Goal: Task Accomplishment & Management: Manage account settings

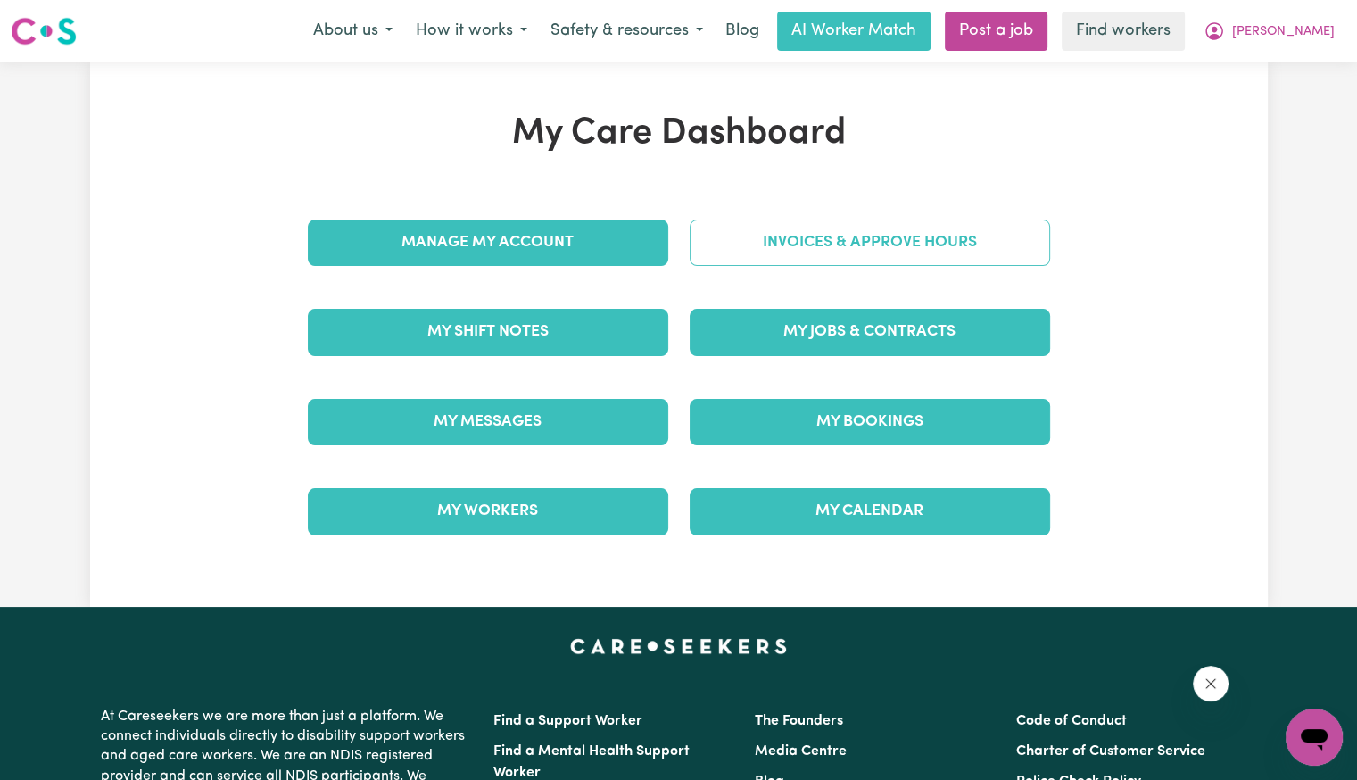
click at [860, 247] on link "Invoices & Approve Hours" at bounding box center [870, 243] width 361 height 46
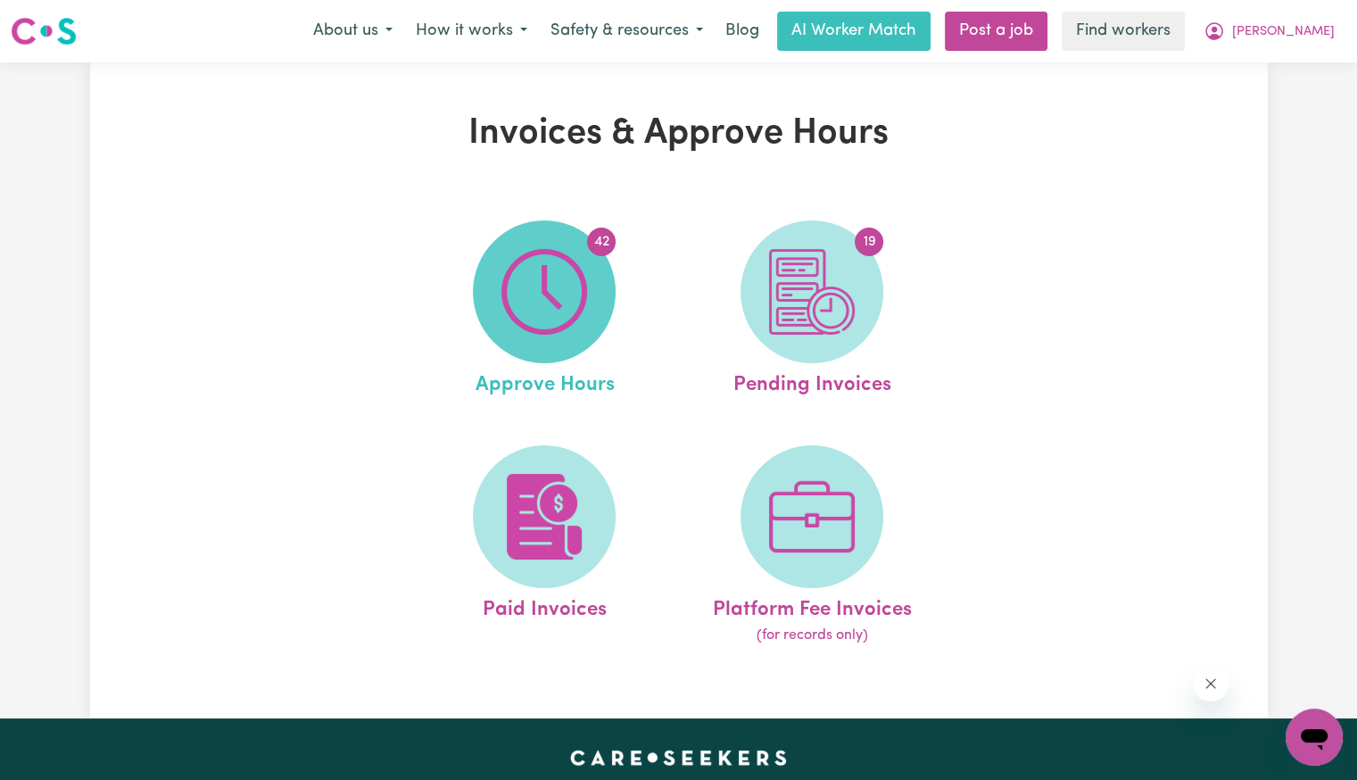
click at [552, 279] on img at bounding box center [545, 292] width 86 height 86
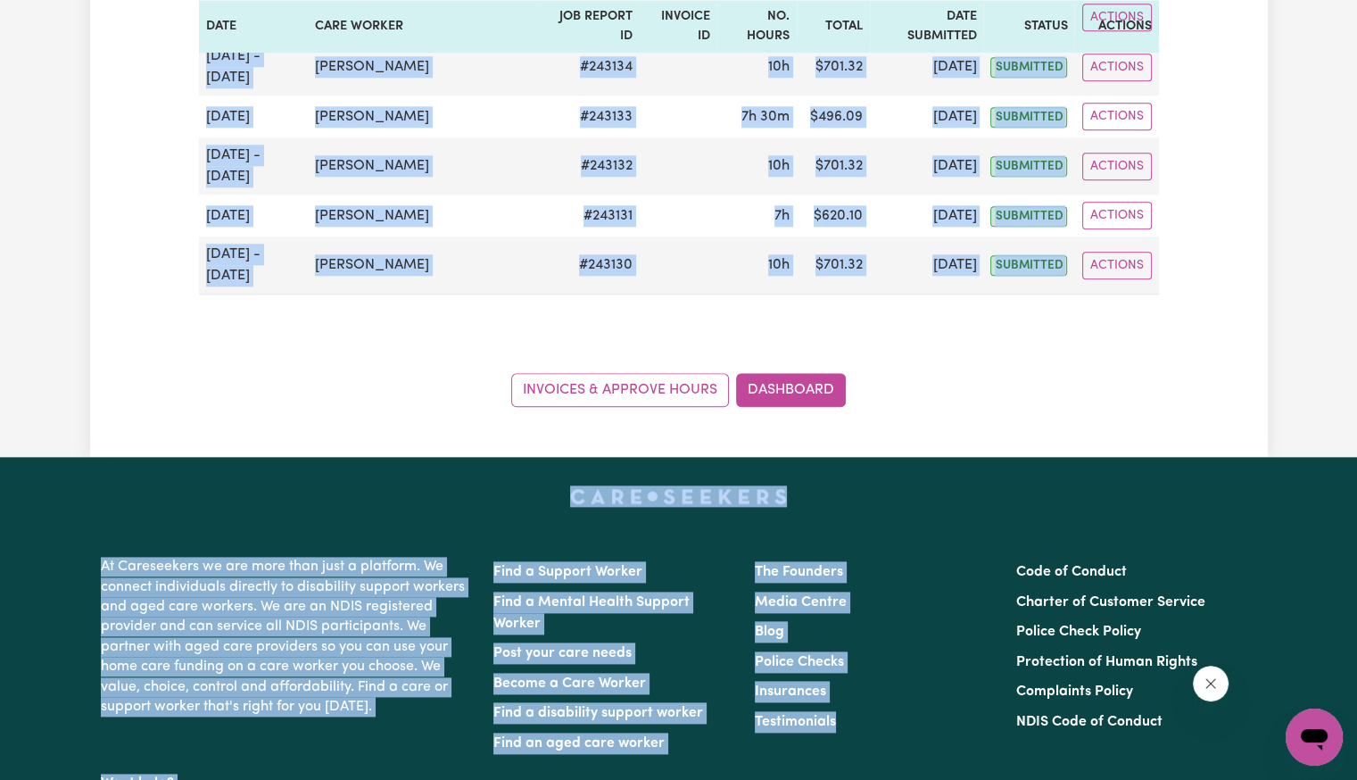
scroll to position [2198, 0]
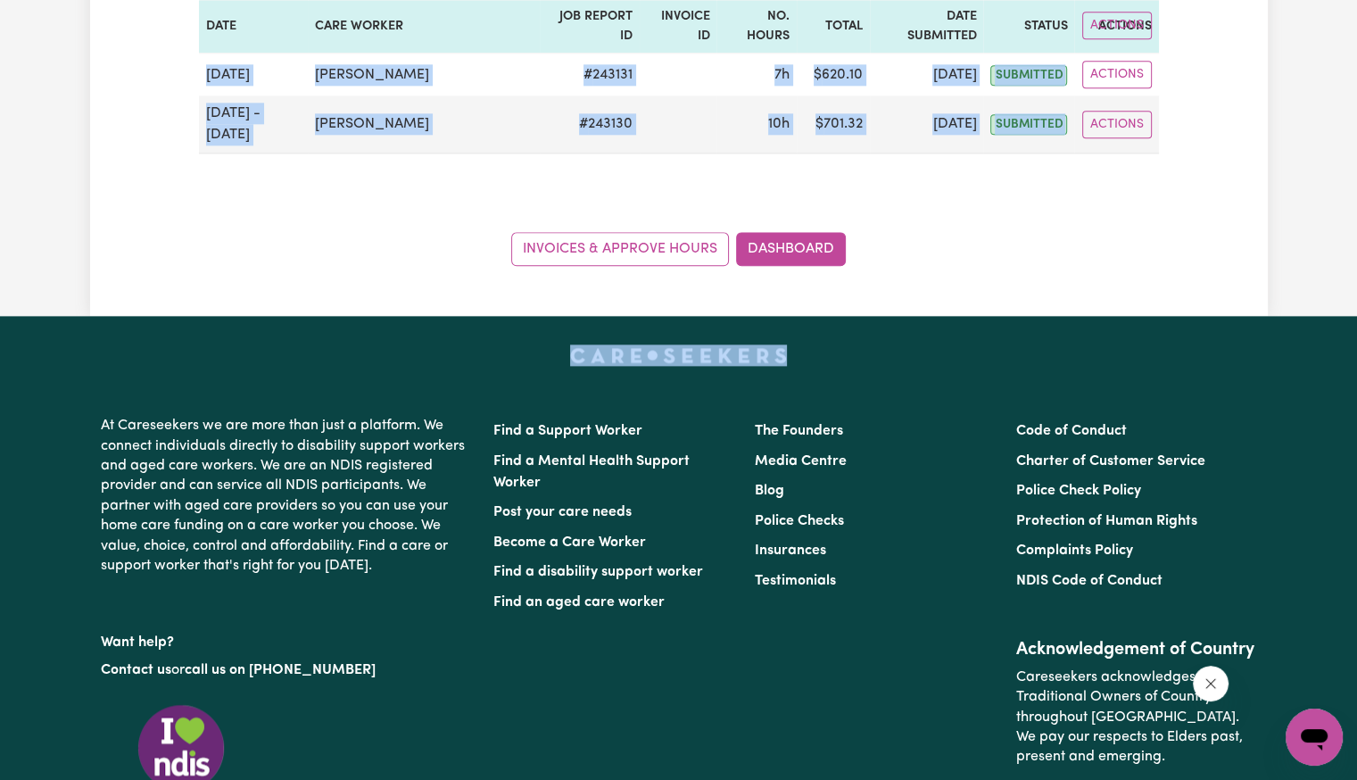
drag, startPoint x: 204, startPoint y: 378, endPoint x: 1239, endPoint y: 108, distance: 1068.9
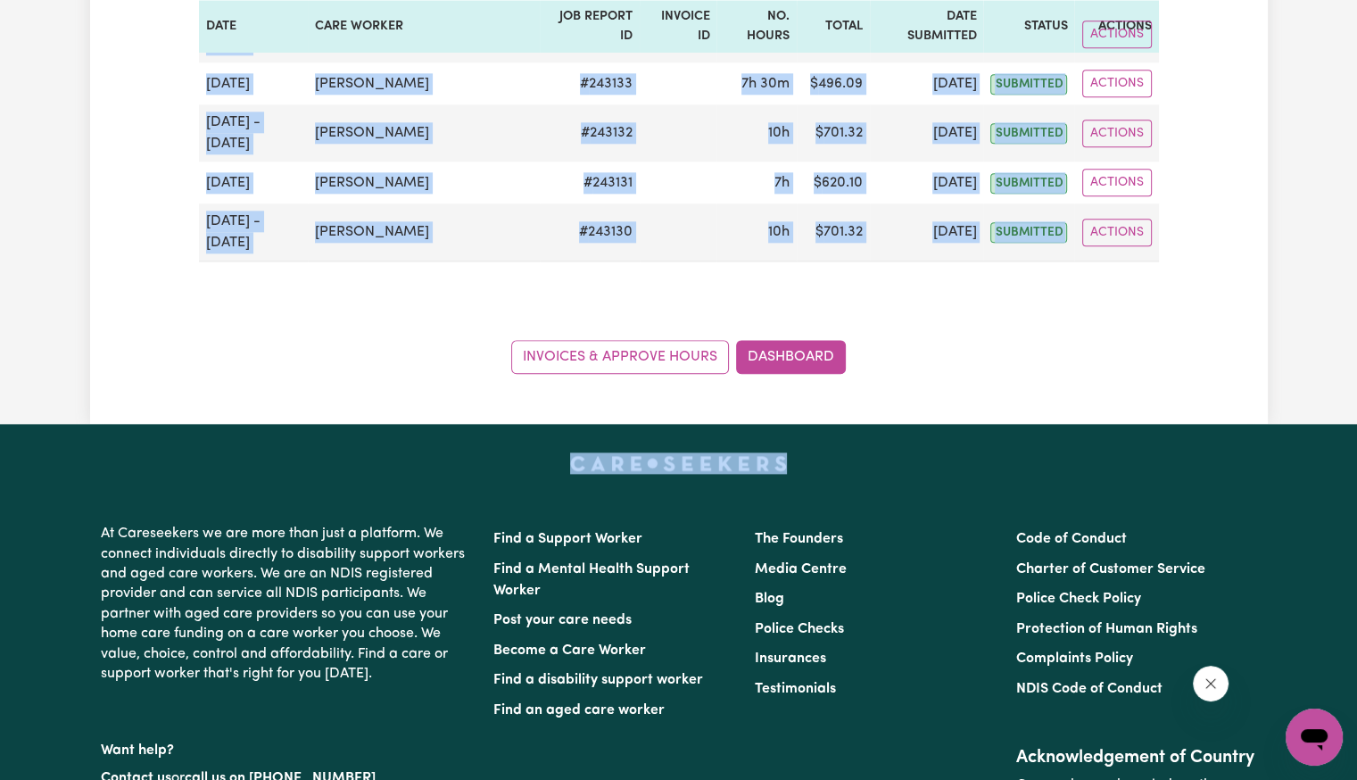
scroll to position [1841, 0]
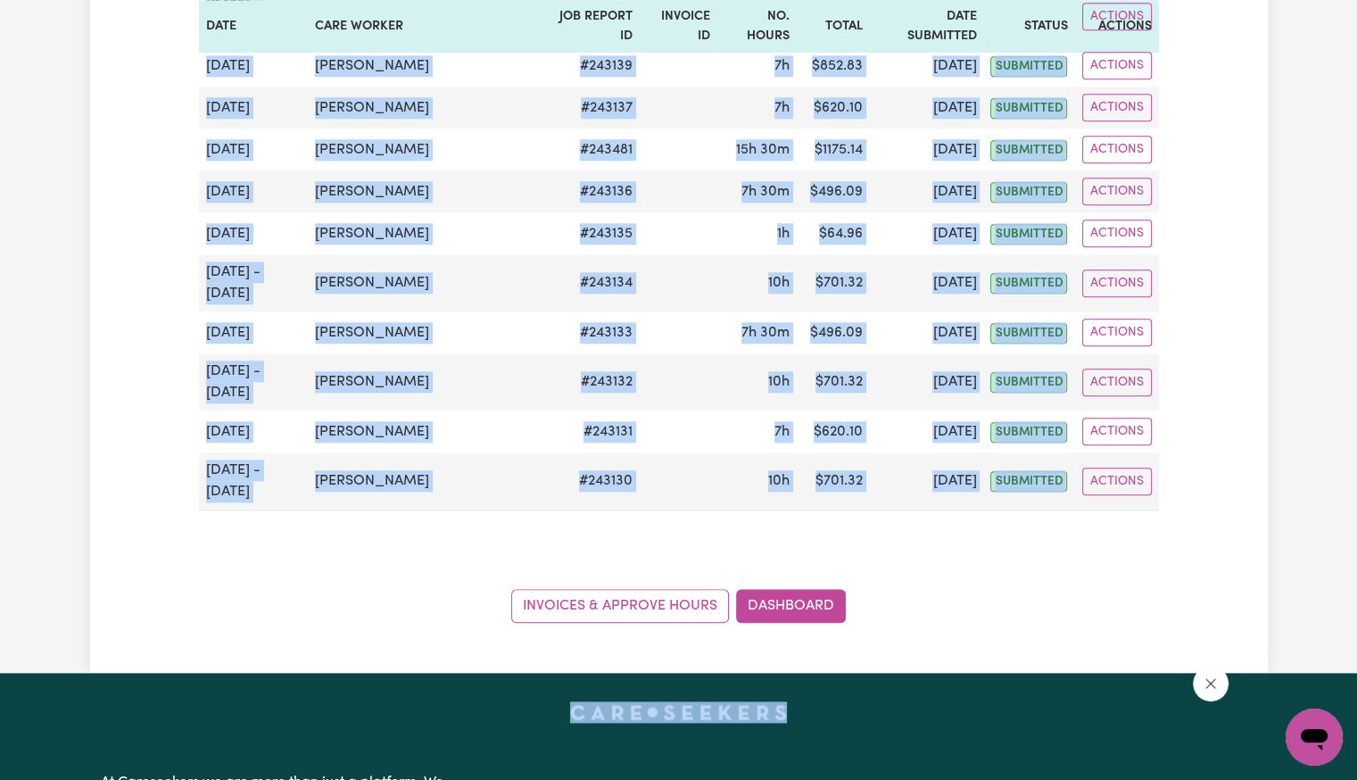
copy div "Sep 29 Amit Kumar # 243679 7h 45m $ 581.83 Sep 29 submitted Actions Sep 28 Lali…"
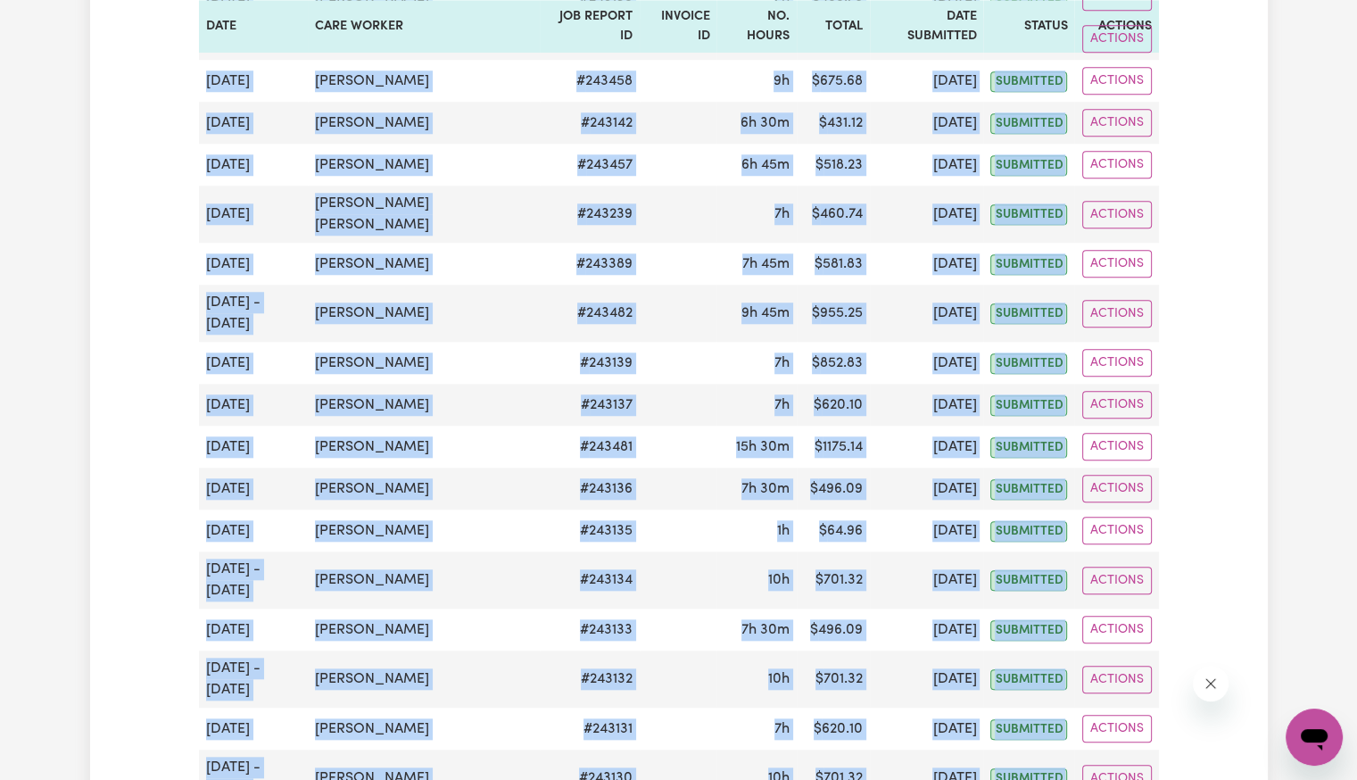
scroll to position [0, 0]
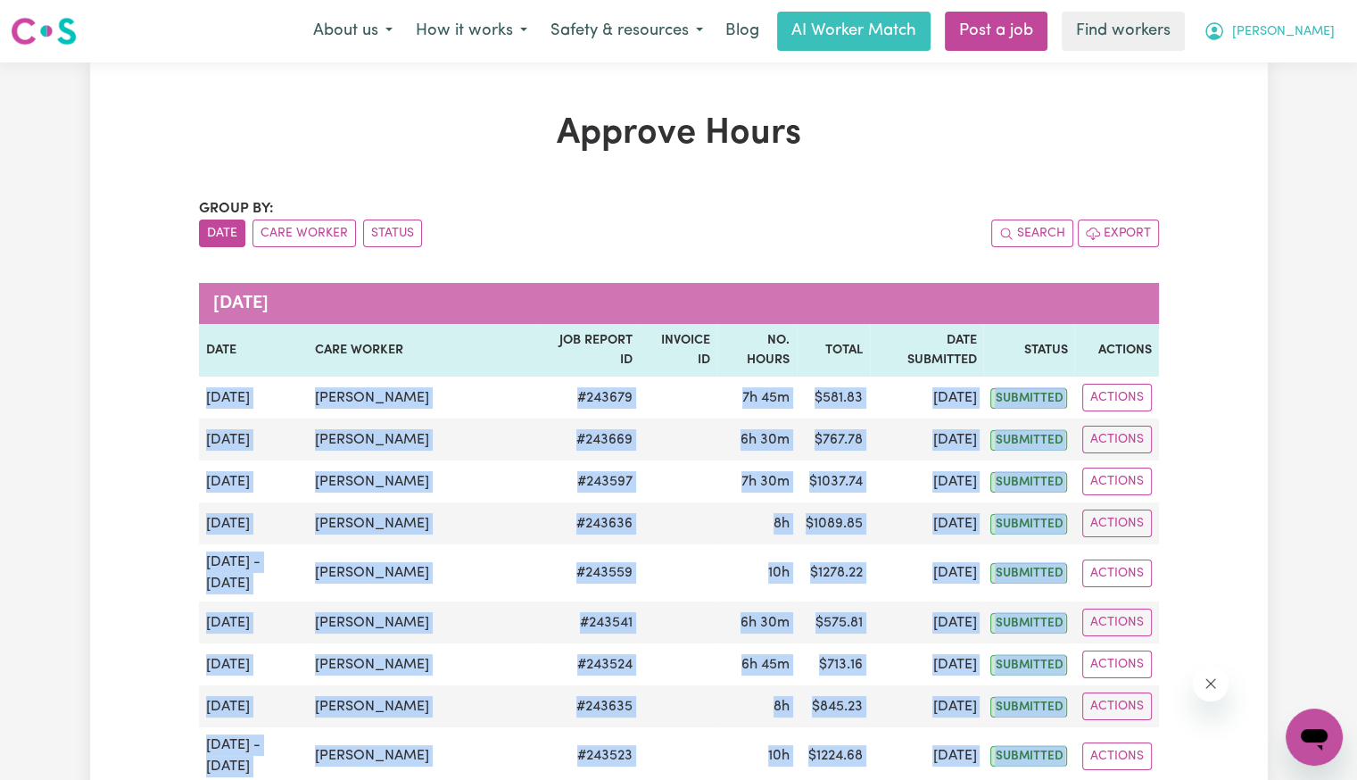
click at [1335, 37] on button "[PERSON_NAME]" at bounding box center [1269, 30] width 154 height 37
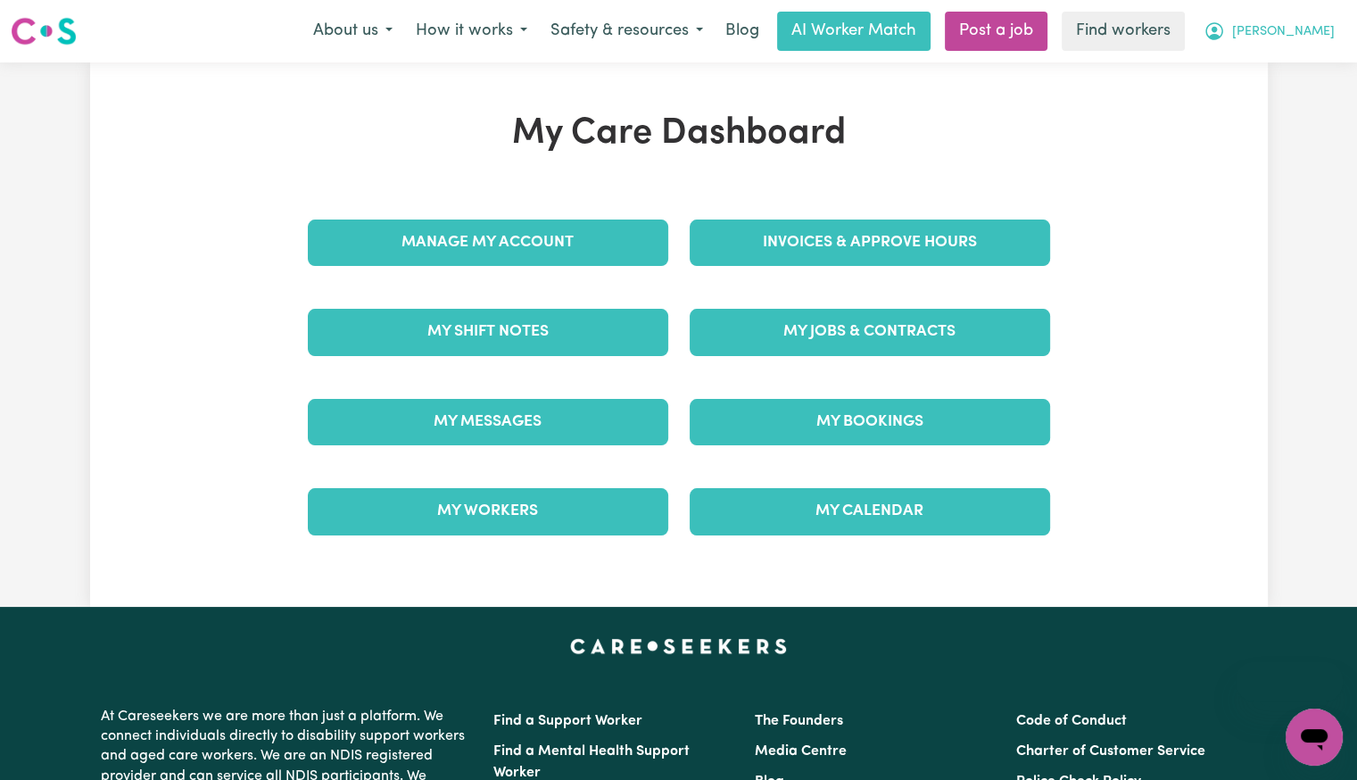
click at [1307, 30] on span "[PERSON_NAME]" at bounding box center [1284, 32] width 103 height 20
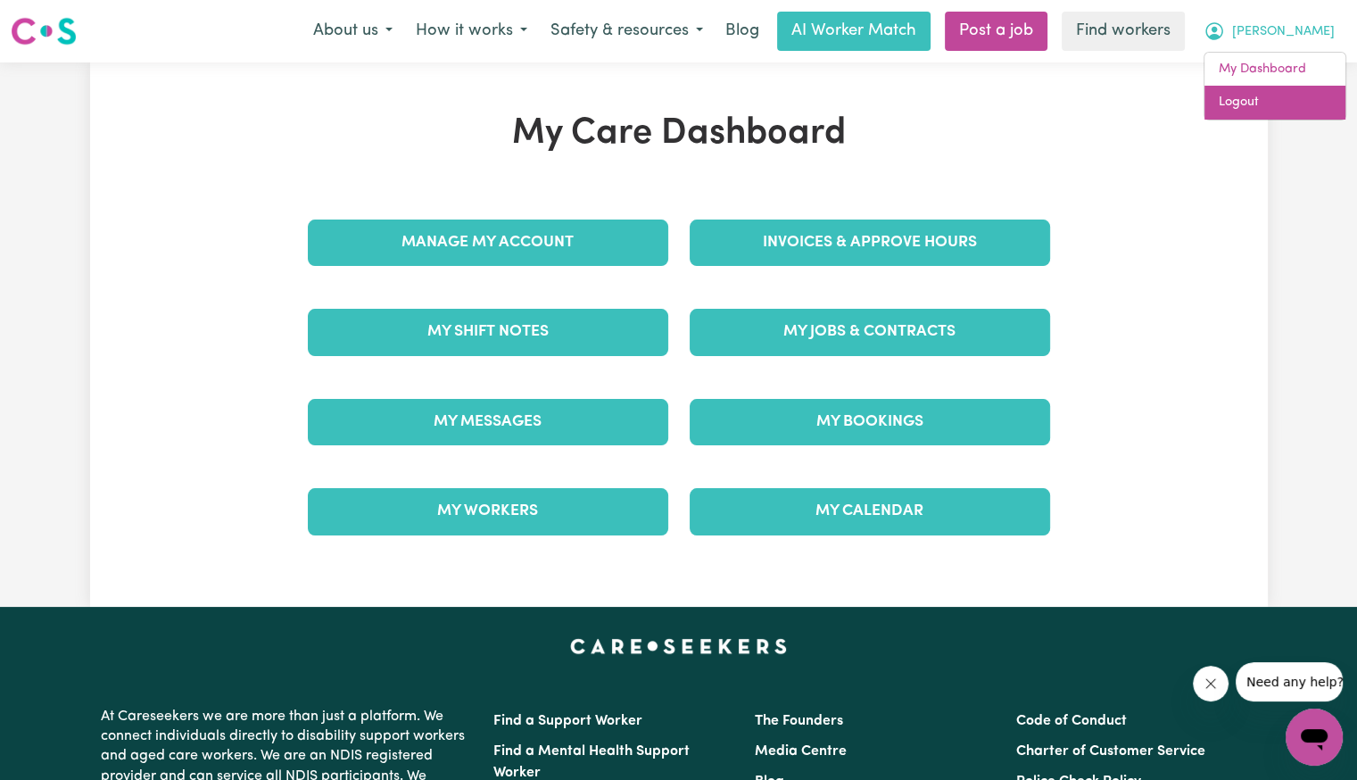
click at [1279, 112] on link "Logout" at bounding box center [1275, 103] width 141 height 34
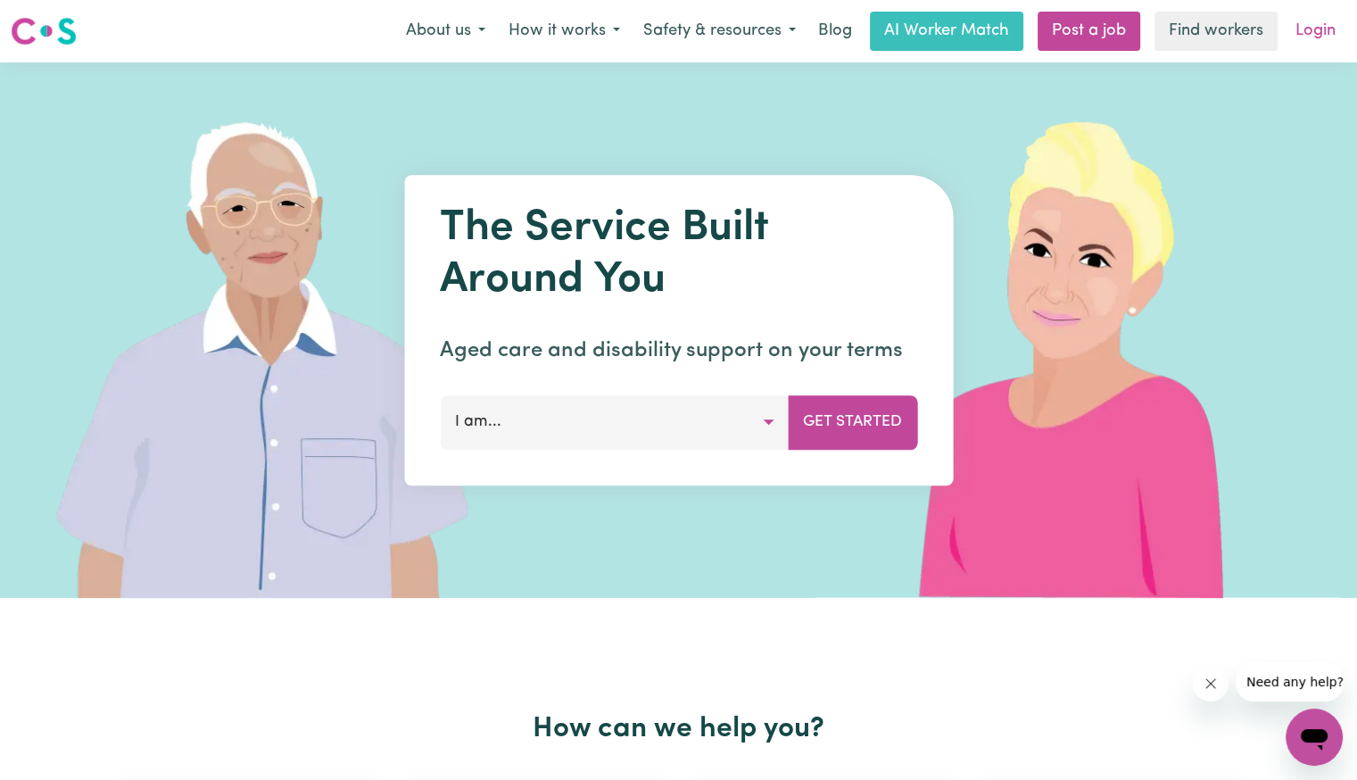
drag, startPoint x: 1357, startPoint y: 17, endPoint x: 1341, endPoint y: 29, distance: 19.7
click at [1349, 21] on div "Menu About us How it works Safety & resources Blog AI Worker Match Post a job F…" at bounding box center [678, 31] width 1357 height 41
click at [1323, 37] on link "Login" at bounding box center [1316, 31] width 62 height 39
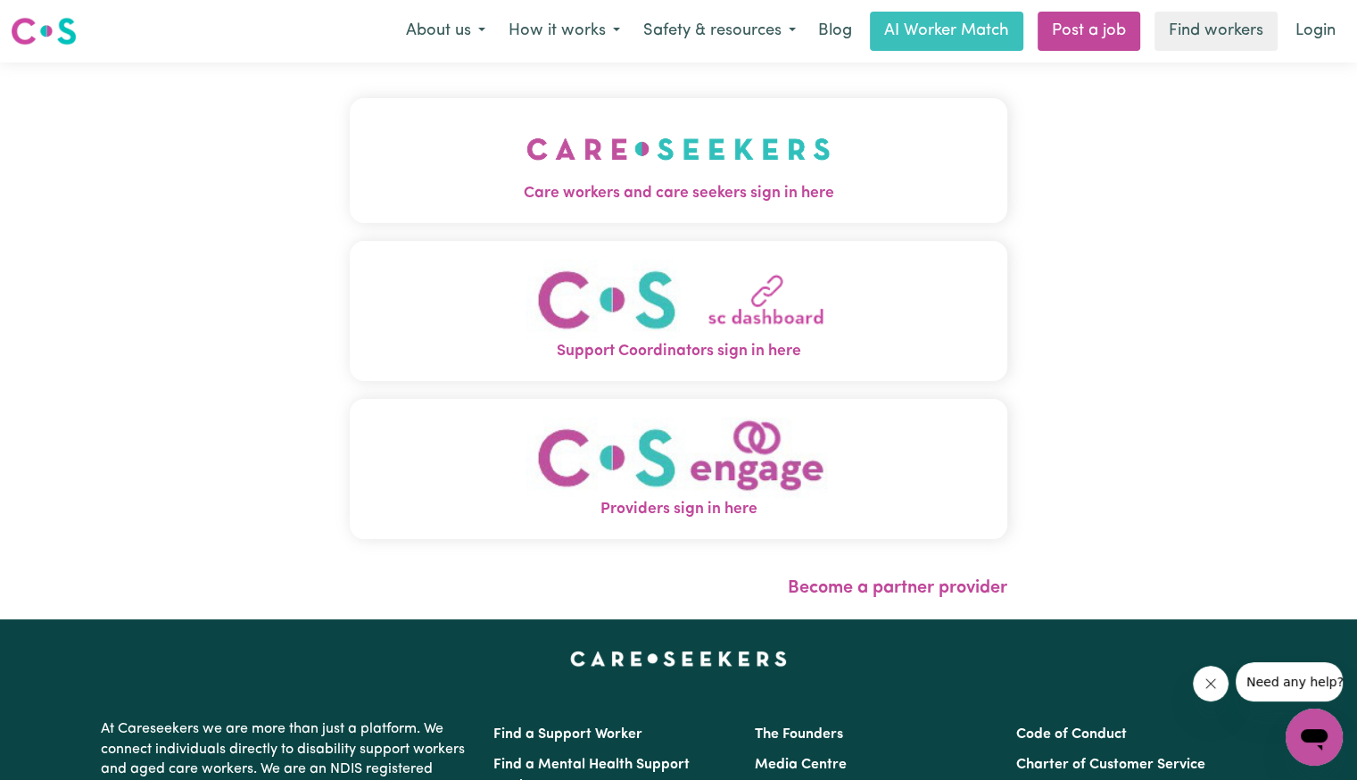
click at [528, 195] on span "Care workers and care seekers sign in here" at bounding box center [679, 193] width 658 height 23
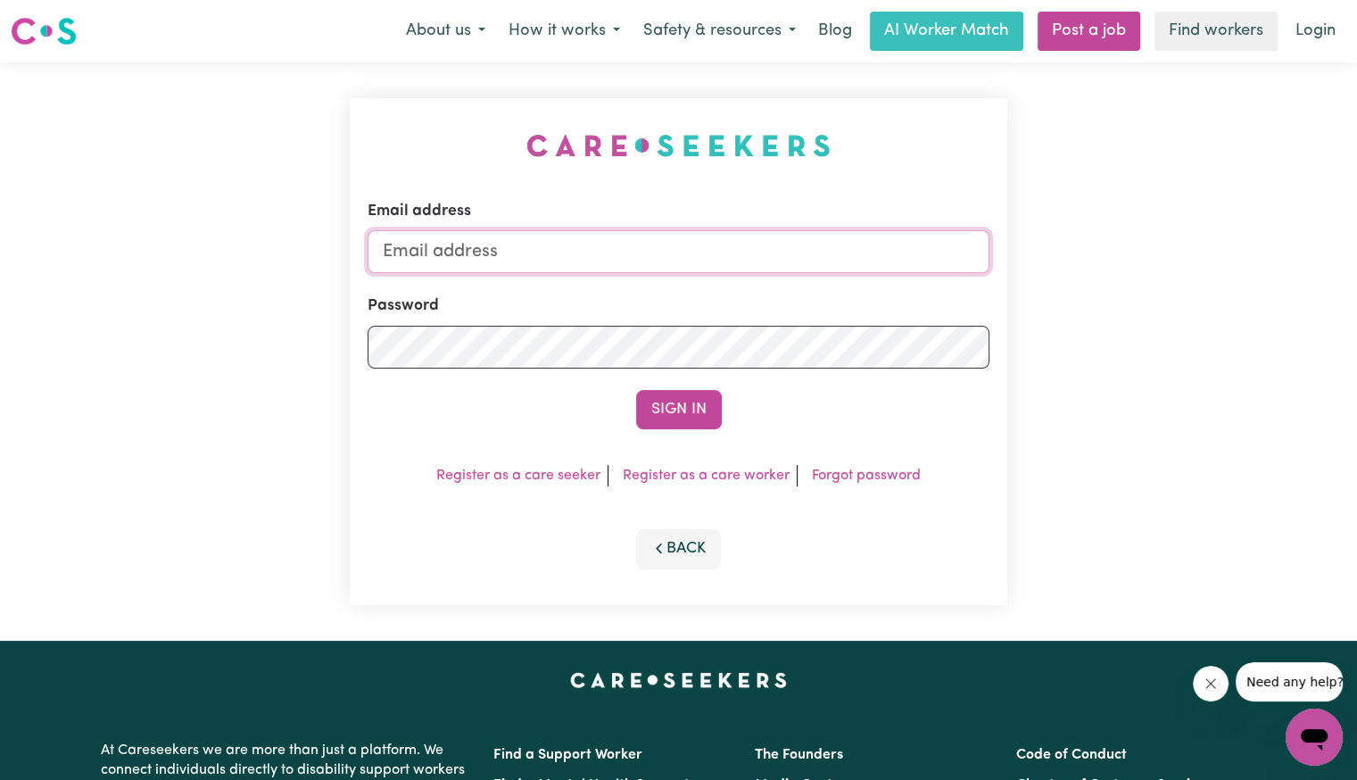
click at [692, 267] on input "Email address" at bounding box center [679, 251] width 622 height 43
type input "[PERSON_NAME][EMAIL_ADDRESS][DOMAIN_NAME]"
click at [636, 390] on button "Sign In" at bounding box center [679, 409] width 86 height 39
